Goal: Information Seeking & Learning: Understand process/instructions

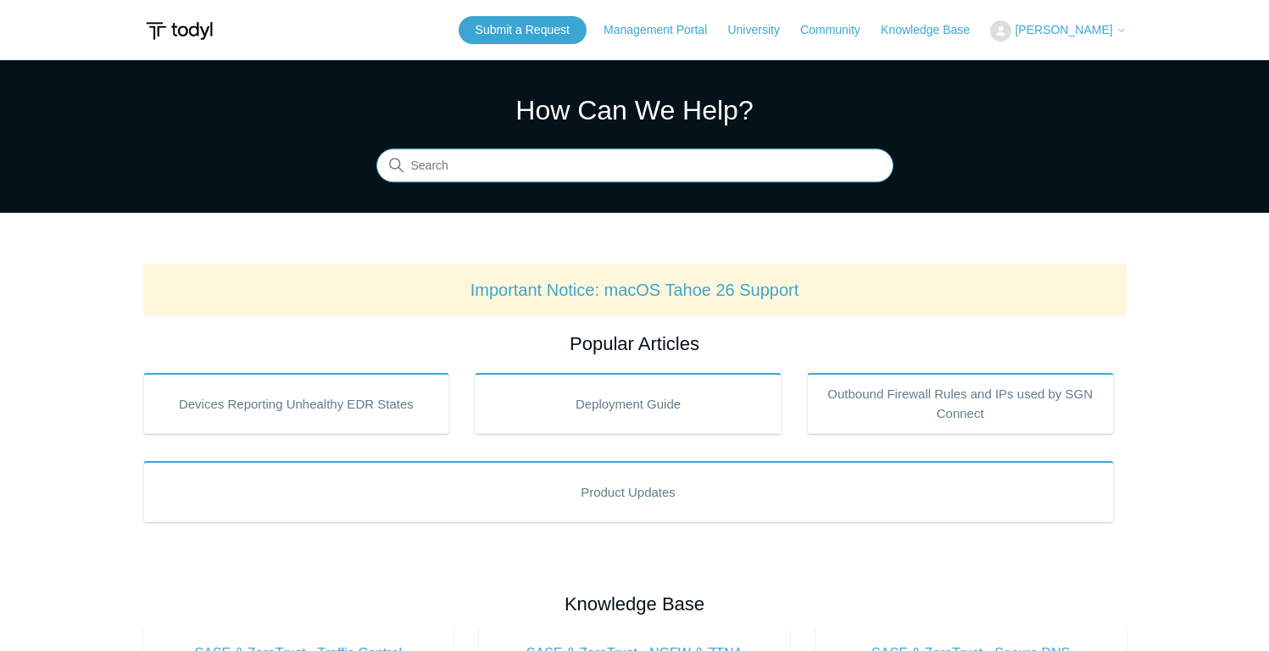
click at [456, 170] on input "Search" at bounding box center [634, 166] width 517 height 34
type input "where to disable defender"
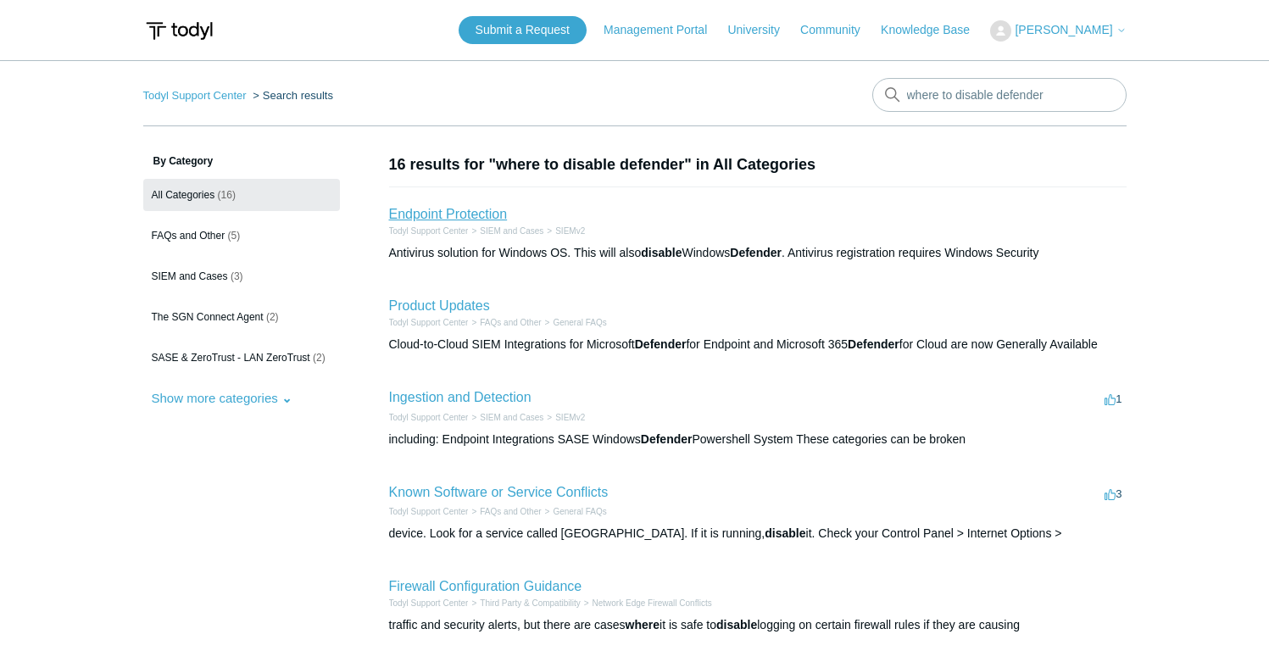
click at [482, 211] on link "Endpoint Protection" at bounding box center [448, 214] width 119 height 14
